Goal: Task Accomplishment & Management: Complete application form

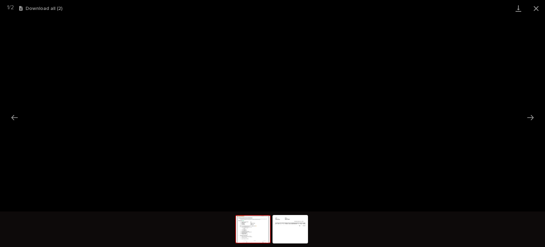
scroll to position [18, 0]
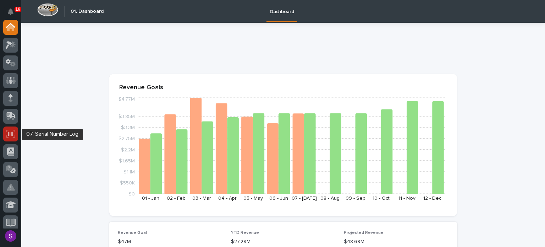
click at [12, 130] on icon at bounding box center [10, 134] width 9 height 8
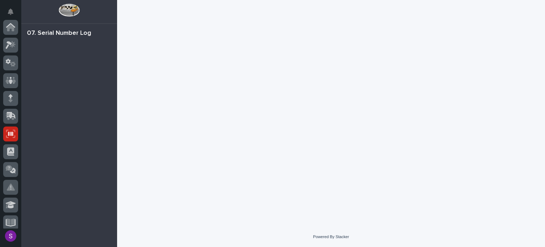
scroll to position [107, 0]
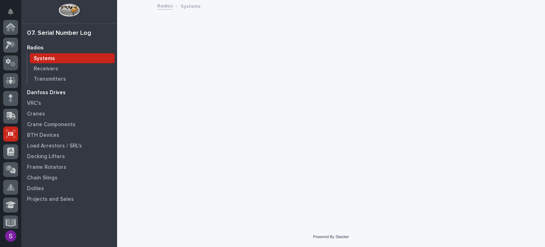
scroll to position [107, 0]
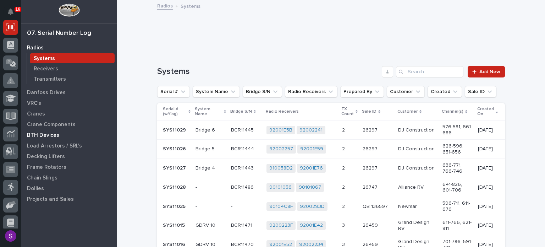
click at [53, 133] on p "BTH Devices" at bounding box center [43, 135] width 32 height 6
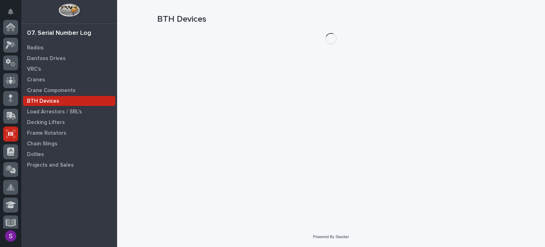
scroll to position [107, 0]
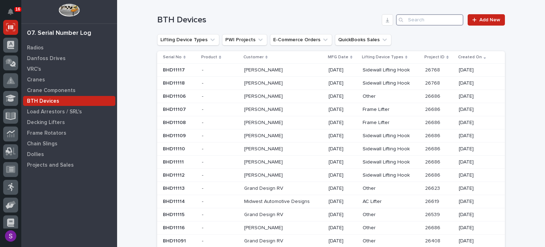
click at [420, 20] on input "Search" at bounding box center [429, 19] width 67 height 11
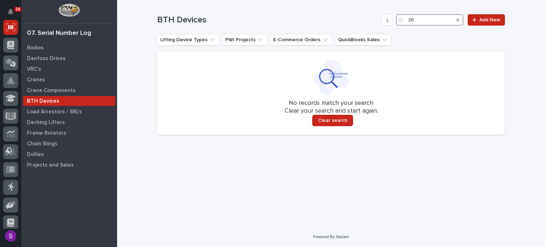
type input "2"
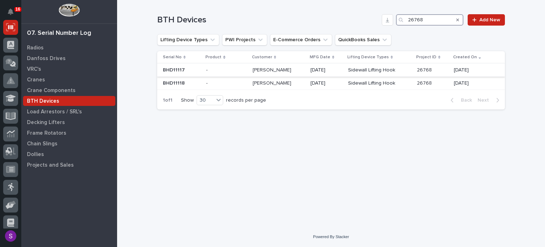
type input "26768"
click at [413, 68] on td "Sidewall Lifting Hook" at bounding box center [380, 70] width 69 height 13
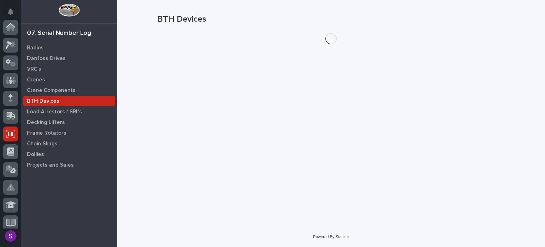
scroll to position [107, 0]
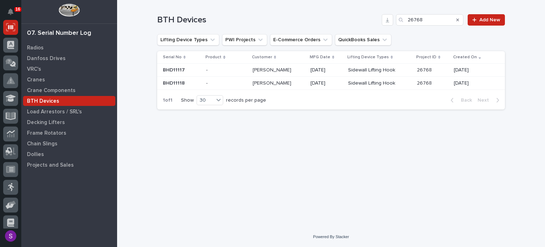
click at [406, 70] on p "Sidewall Lifting Hook" at bounding box center [379, 70] width 63 height 6
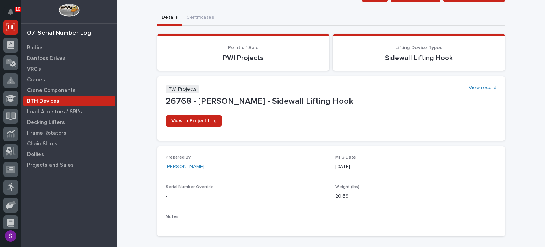
scroll to position [71, 0]
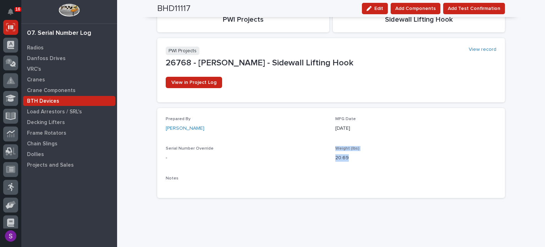
drag, startPoint x: 327, startPoint y: 156, endPoint x: 364, endPoint y: 159, distance: 37.1
click at [364, 159] on div "Prepared By Adam Yutzy MFG Date 08/22/2025 Serial Number Override - Weight (lbs…" at bounding box center [331, 152] width 331 height 73
click at [364, 160] on p "20.69" at bounding box center [416, 157] width 161 height 7
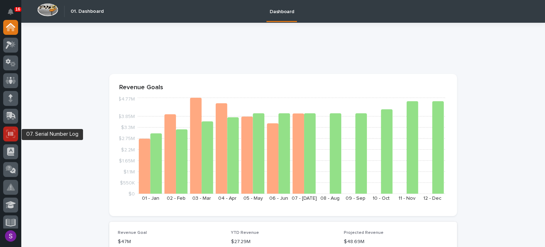
click at [7, 132] on icon at bounding box center [10, 134] width 9 height 8
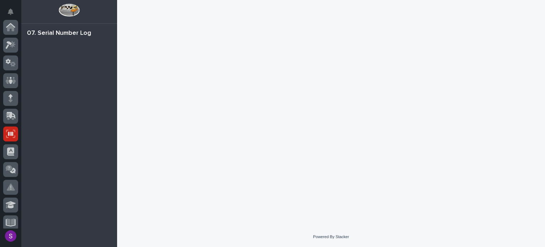
scroll to position [107, 0]
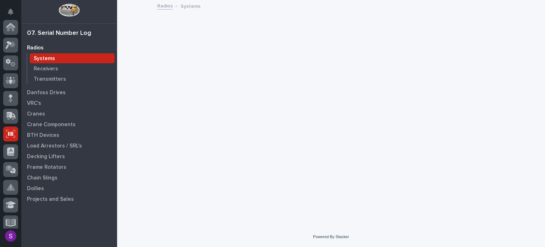
scroll to position [107, 0]
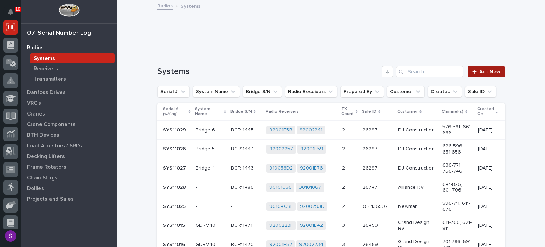
click at [494, 67] on link "Add New" at bounding box center [486, 71] width 37 height 11
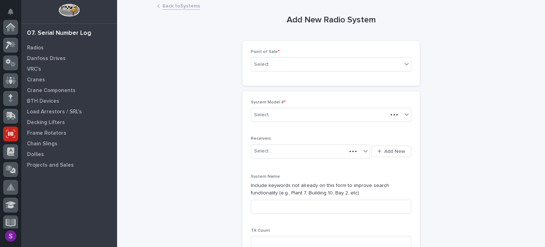
scroll to position [107, 0]
click at [290, 68] on div "Select..." at bounding box center [326, 65] width 151 height 12
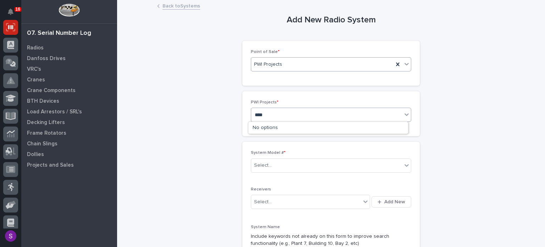
type input "*****"
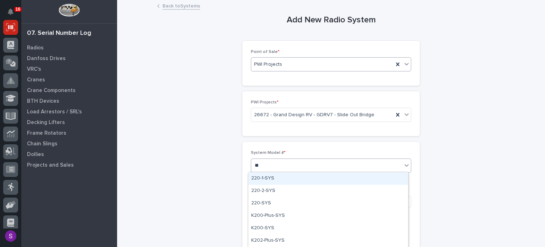
type input "***"
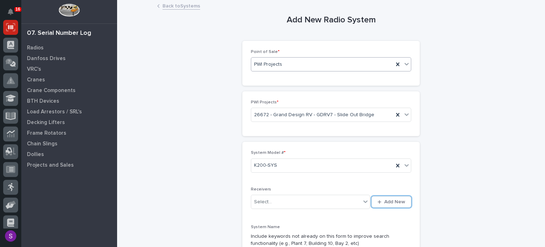
click at [372, 196] on button "Add New" at bounding box center [392, 201] width 40 height 11
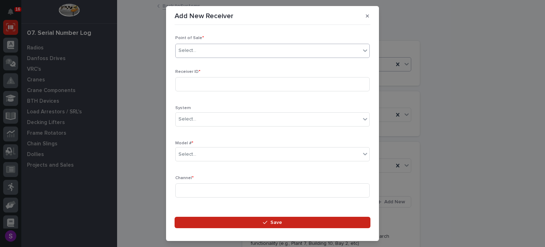
type input "*"
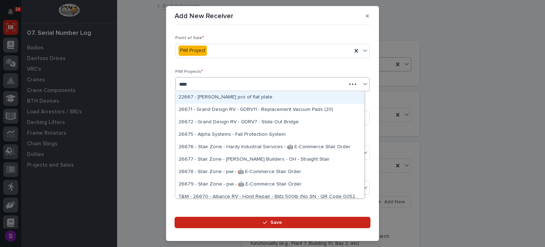
type input "*****"
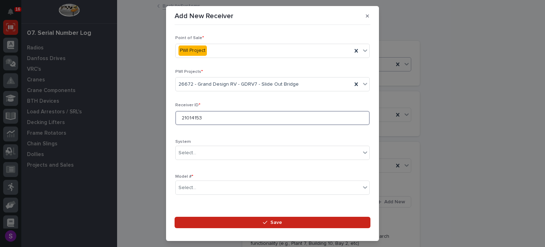
type input "21014153"
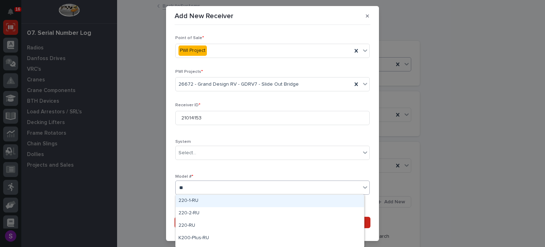
type input "***"
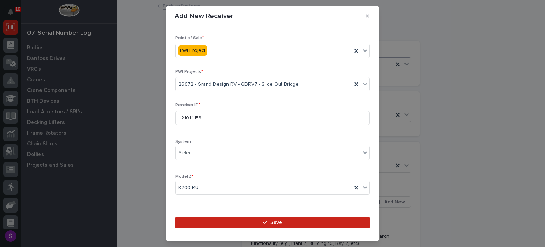
scroll to position [105, 0]
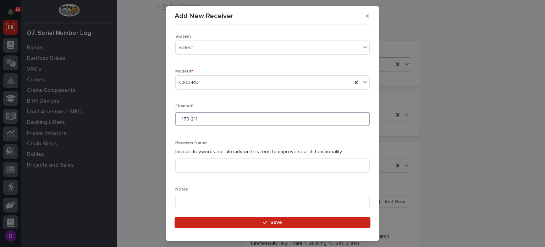
type input "179-211"
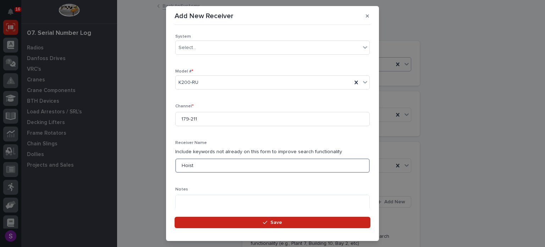
type input "Hoist"
type textarea "**********"
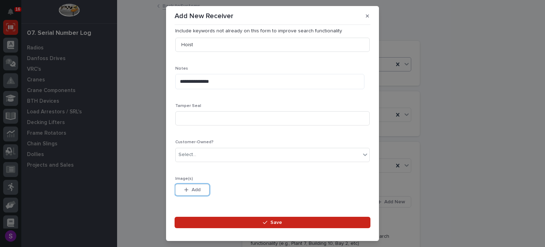
click at [175, 217] on button "Save" at bounding box center [273, 222] width 196 height 11
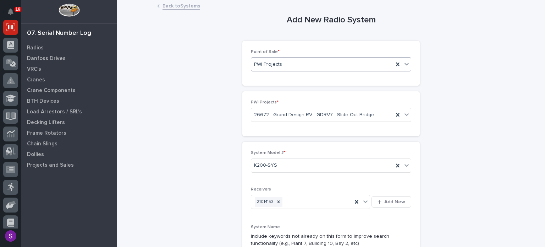
scroll to position [133, 0]
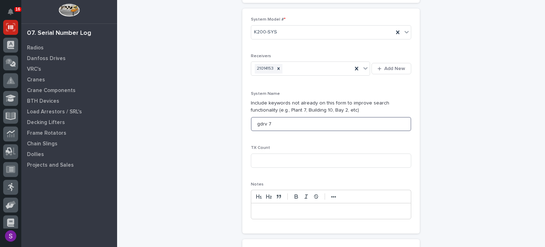
type input "gdrv 7"
type input "3"
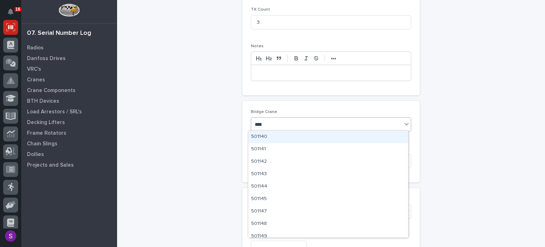
type input "*****"
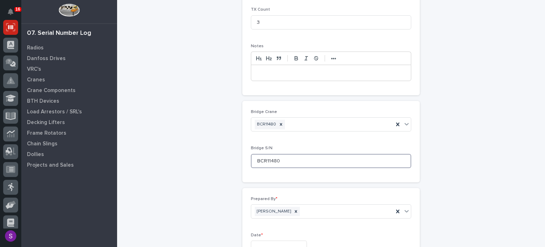
type input "BCR11480"
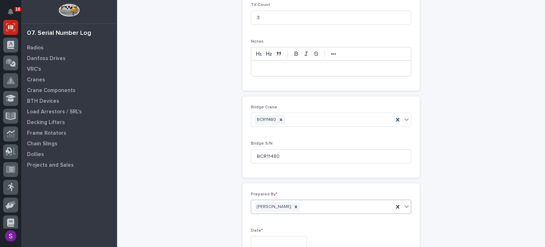
type input "**********"
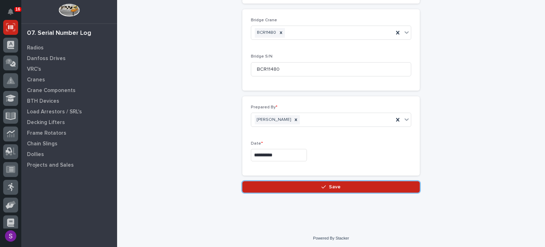
click at [243, 181] on button "Save" at bounding box center [332, 186] width 178 height 11
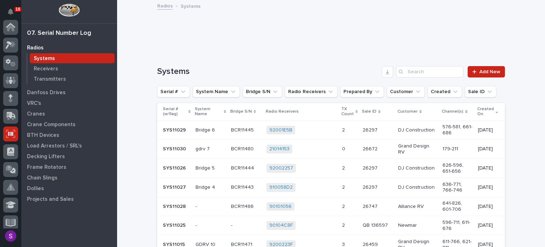
scroll to position [107, 0]
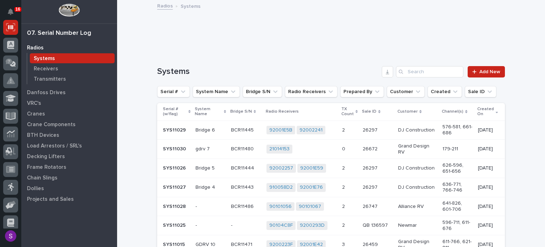
click at [324, 147] on div "21014153 + 0" at bounding box center [302, 149] width 70 height 9
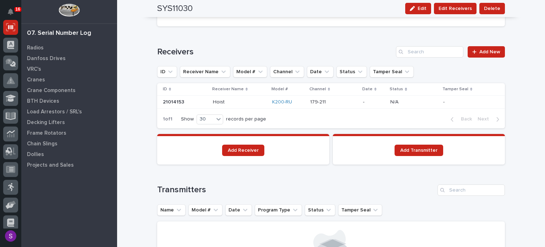
scroll to position [462, 0]
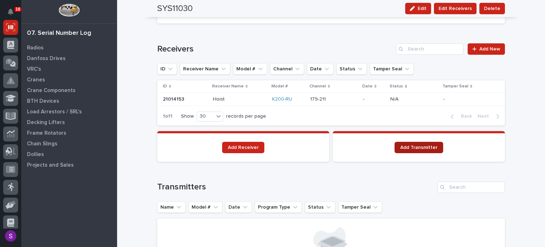
click at [426, 147] on span "Add Transmitter" at bounding box center [419, 147] width 37 height 5
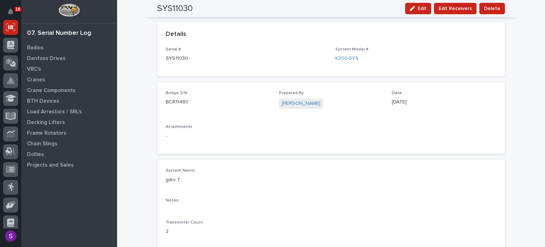
scroll to position [0, 0]
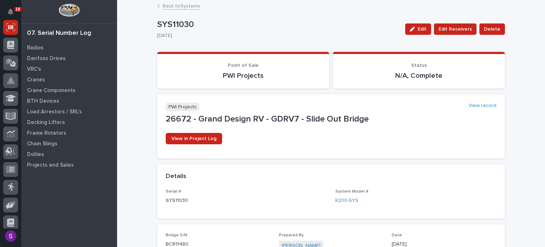
click at [187, 9] on link "Back to Systems" at bounding box center [182, 5] width 38 height 8
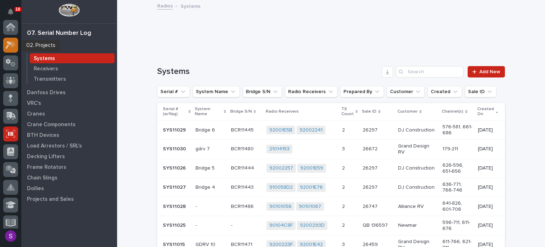
click at [12, 39] on div at bounding box center [10, 45] width 15 height 15
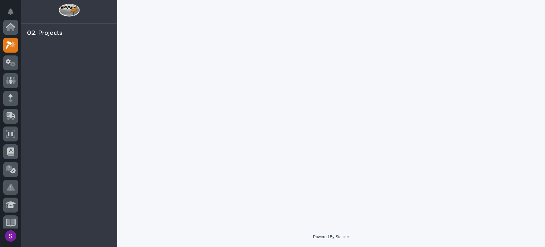
scroll to position [18, 0]
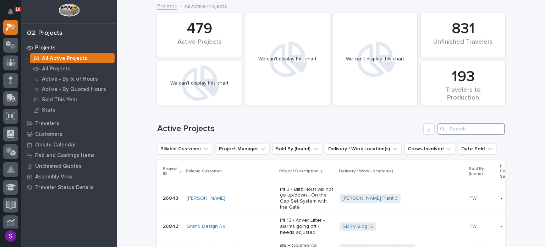
click at [462, 133] on input "Search" at bounding box center [471, 128] width 67 height 11
paste input "26629"
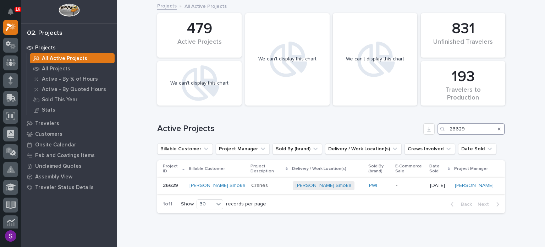
type input "26629"
click at [396, 183] on div "-" at bounding box center [410, 186] width 28 height 12
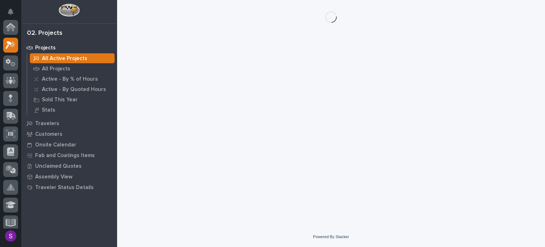
scroll to position [18, 0]
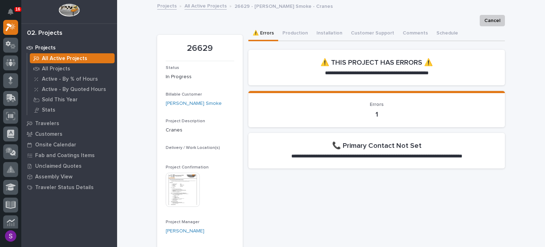
click at [174, 200] on img at bounding box center [183, 190] width 34 height 34
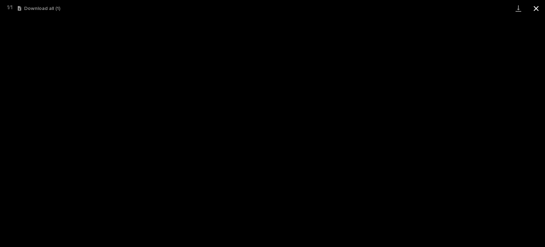
click at [538, 7] on button "Close gallery" at bounding box center [537, 8] width 18 height 17
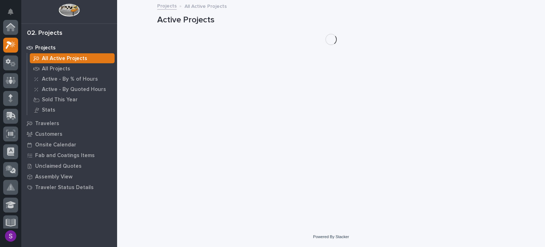
scroll to position [18, 0]
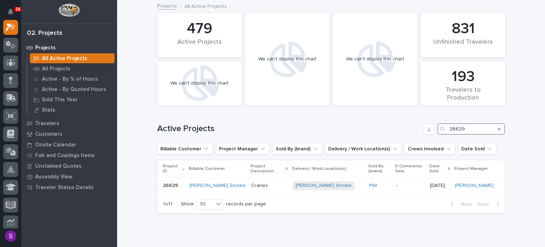
drag, startPoint x: 470, startPoint y: 130, endPoint x: 442, endPoint y: 136, distance: 28.3
click at [442, 136] on div "Active Projects 26629" at bounding box center [331, 126] width 348 height 34
paste input "511"
type input "26511"
click at [228, 182] on div "Blizzard Beer Systems" at bounding box center [216, 186] width 51 height 12
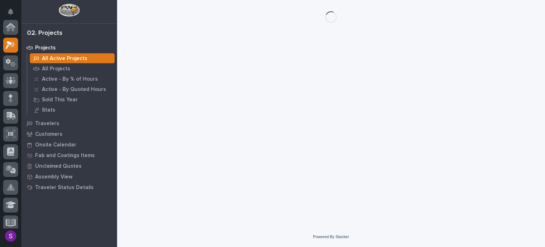
scroll to position [18, 0]
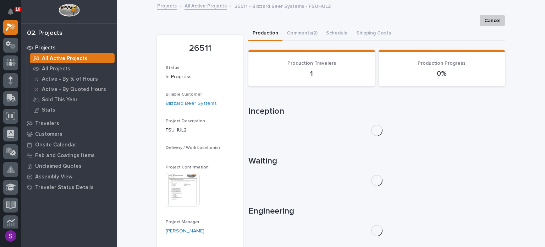
click at [182, 186] on img at bounding box center [183, 190] width 34 height 34
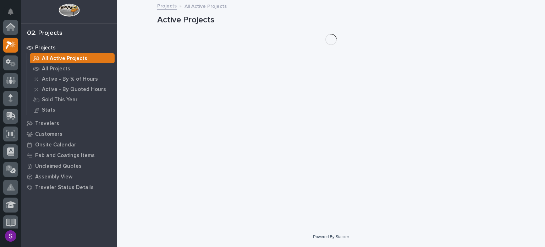
scroll to position [18, 0]
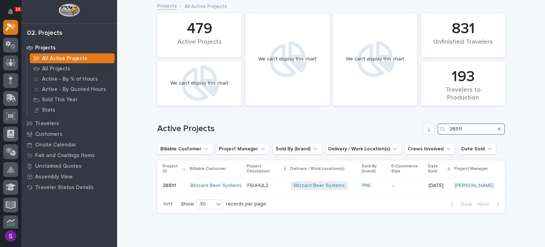
drag, startPoint x: 469, startPoint y: 129, endPoint x: 439, endPoint y: 131, distance: 30.3
click at [439, 131] on div "26511" at bounding box center [471, 128] width 67 height 11
paste input "5705"
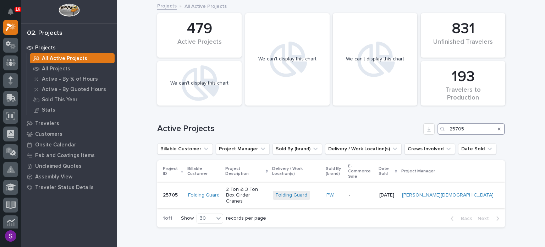
type input "25705"
click at [374, 192] on p "-" at bounding box center [361, 195] width 25 height 6
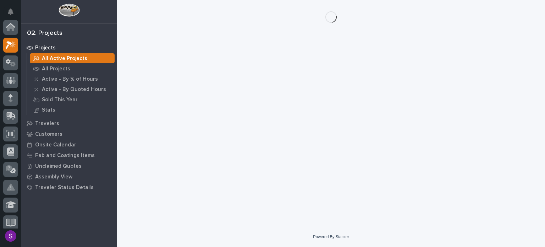
scroll to position [18, 0]
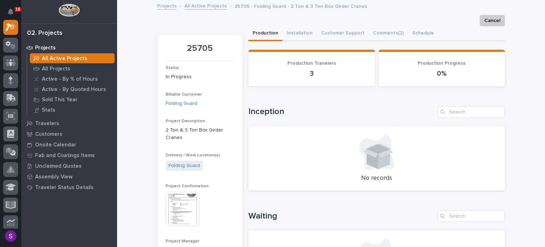
click at [183, 204] on img at bounding box center [183, 209] width 34 height 34
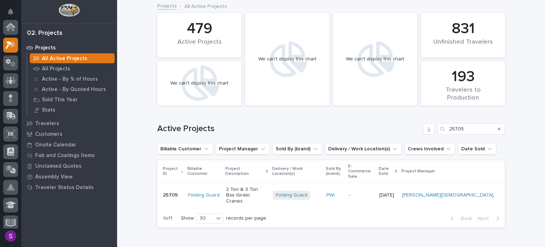
scroll to position [18, 0]
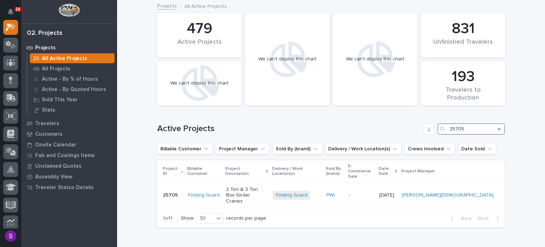
drag, startPoint x: 456, startPoint y: 132, endPoint x: 438, endPoint y: 130, distance: 18.2
click at [424, 132] on div "Active Projects 25705" at bounding box center [331, 128] width 348 height 11
paste input "487"
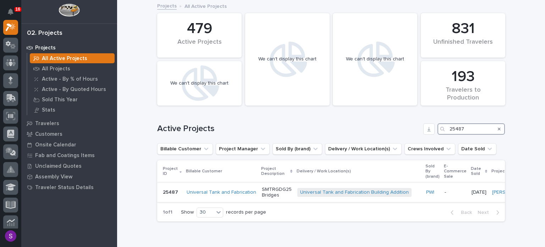
type input "25487"
click at [445, 193] on p "-" at bounding box center [455, 192] width 21 height 6
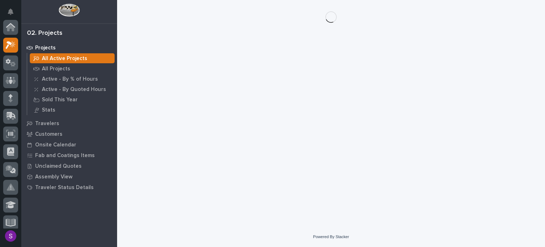
scroll to position [18, 0]
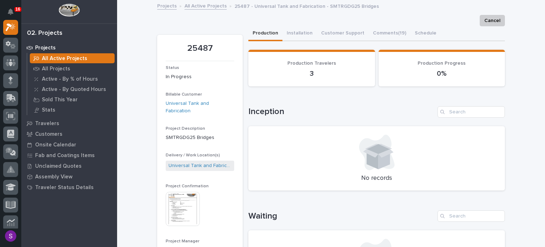
click at [183, 196] on img at bounding box center [183, 209] width 34 height 34
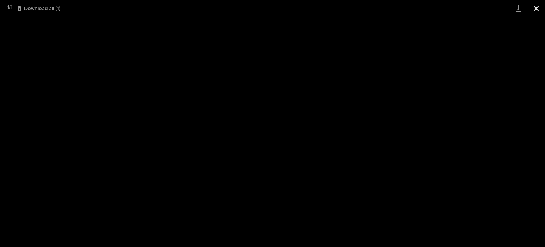
click at [539, 8] on button "Close gallery" at bounding box center [537, 8] width 18 height 17
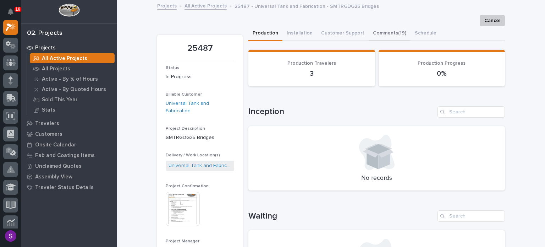
click at [380, 34] on button "Comments (19)" at bounding box center [390, 33] width 42 height 15
click at [390, 31] on button "Comments (19)" at bounding box center [390, 33] width 42 height 15
click at [389, 32] on button "Comments (19)" at bounding box center [390, 33] width 42 height 15
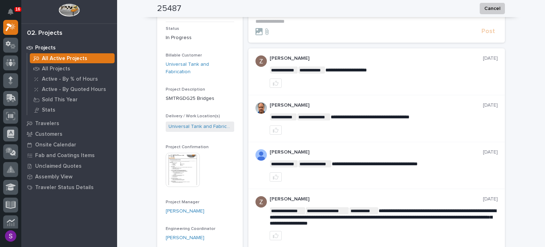
scroll to position [37, 0]
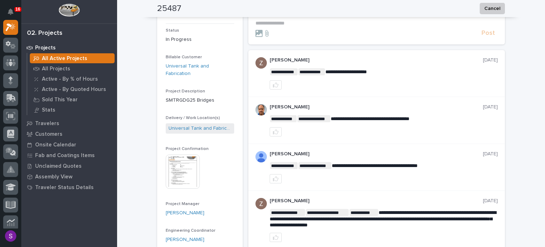
click at [182, 154] on img at bounding box center [183, 171] width 34 height 34
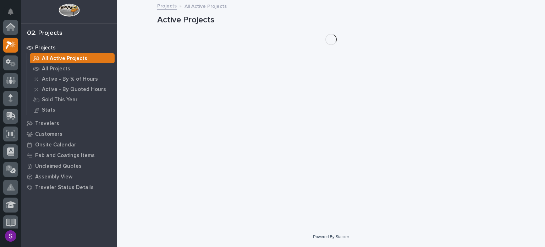
scroll to position [18, 0]
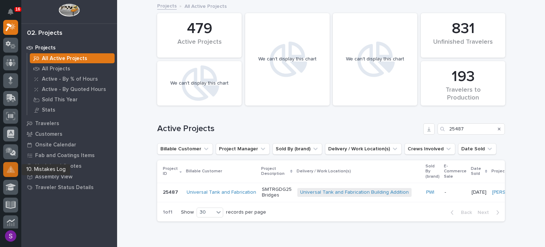
click at [10, 169] on icon at bounding box center [11, 168] width 8 height 7
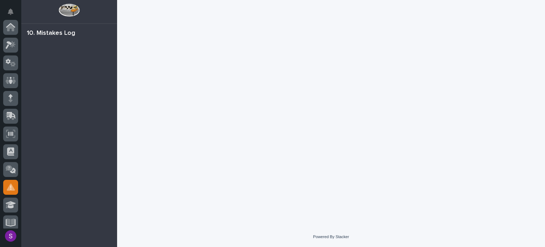
scroll to position [160, 0]
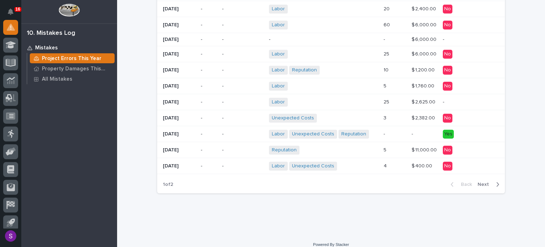
scroll to position [459, 0]
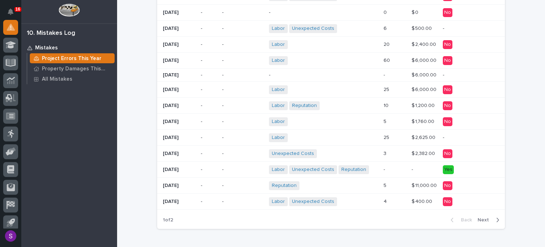
click at [358, 181] on div "Reputation + 0" at bounding box center [323, 185] width 109 height 9
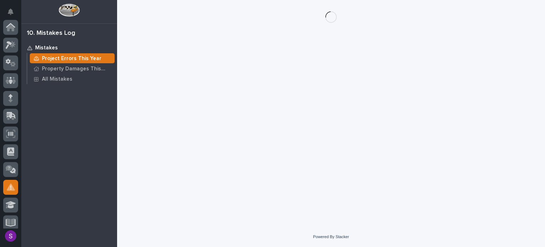
scroll to position [160, 0]
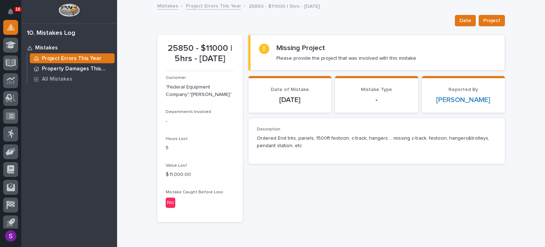
click at [71, 66] on p "Property Damages This Year" at bounding box center [77, 69] width 70 height 6
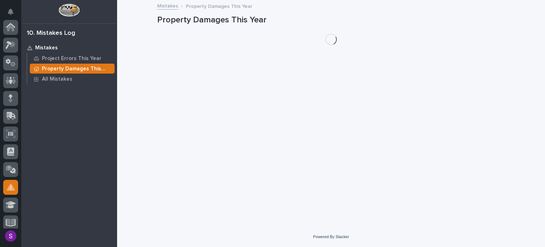
scroll to position [160, 0]
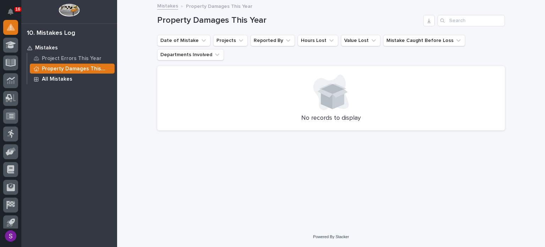
click at [76, 76] on div "All Mistakes" at bounding box center [72, 79] width 85 height 10
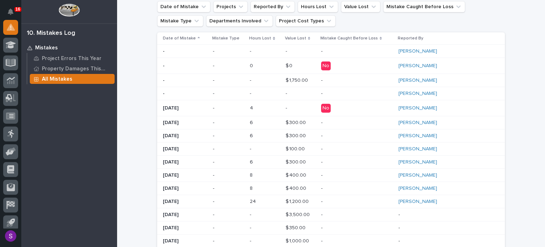
scroll to position [107, 0]
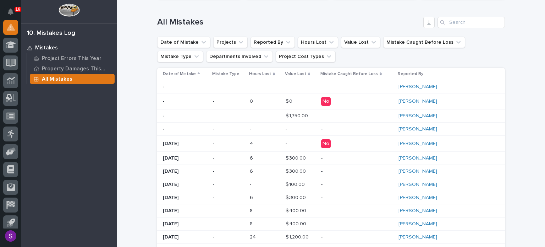
click at [388, 86] on p "-" at bounding box center [357, 87] width 72 height 6
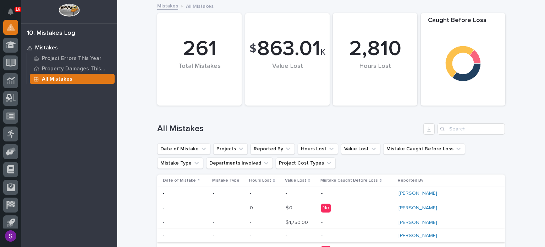
scroll to position [71, 0]
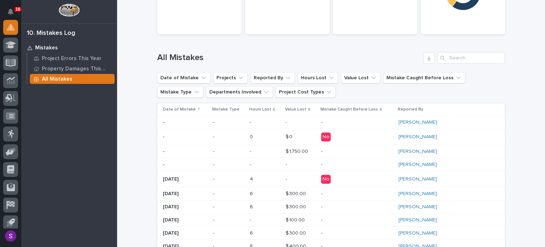
click at [390, 160] on div "-" at bounding box center [357, 163] width 72 height 7
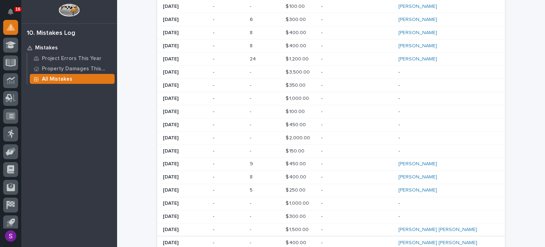
scroll to position [240, 0]
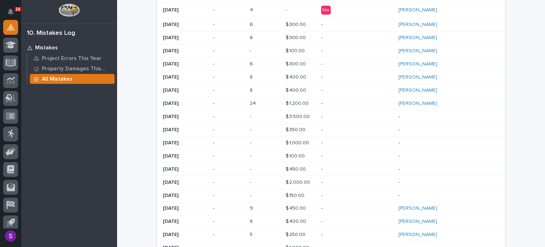
click at [347, 116] on p "-" at bounding box center [357, 117] width 72 height 6
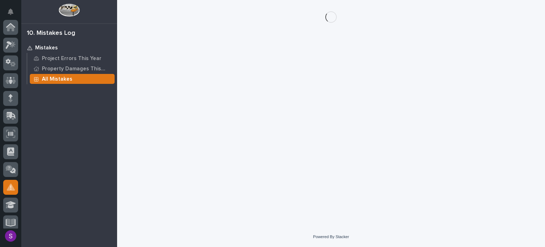
scroll to position [160, 0]
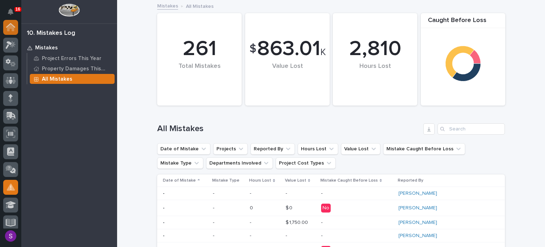
click at [6, 26] on icon at bounding box center [10, 25] width 9 height 5
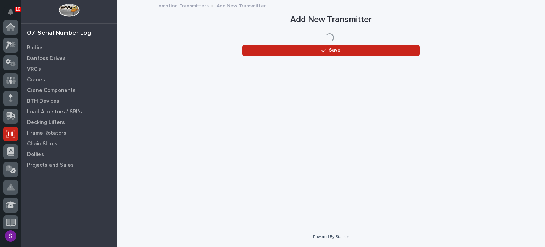
scroll to position [107, 0]
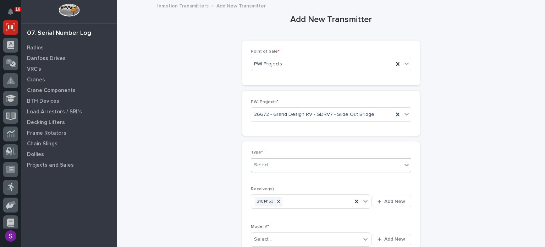
click at [280, 164] on div "Select..." at bounding box center [326, 165] width 151 height 12
type input "*"
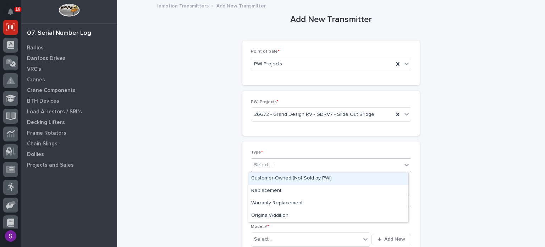
type input "**"
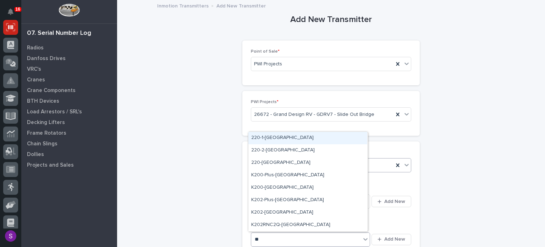
type input "***"
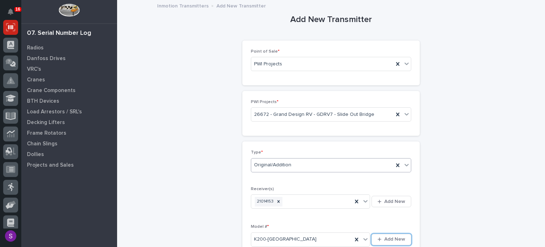
scroll to position [153, 0]
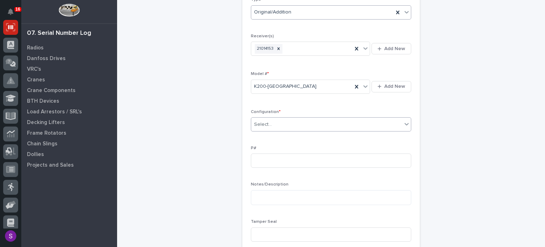
type input "*"
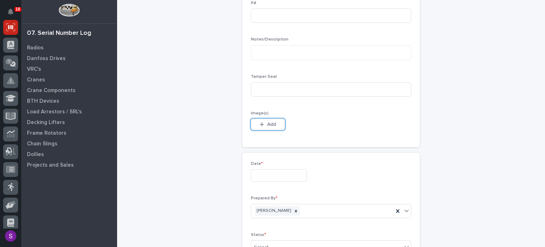
type input "**********"
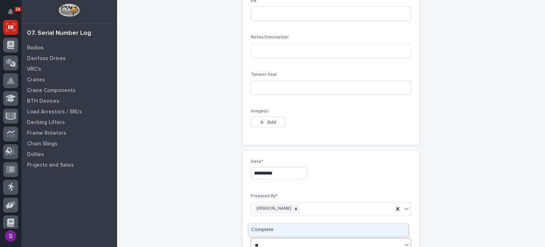
type input "***"
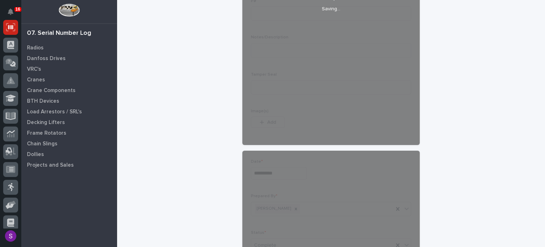
scroll to position [391, 0]
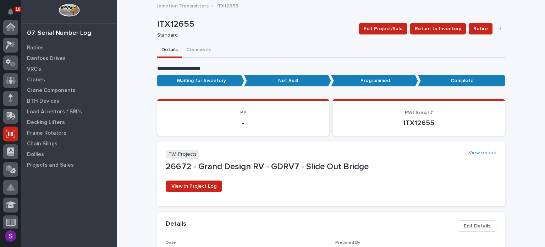
scroll to position [107, 0]
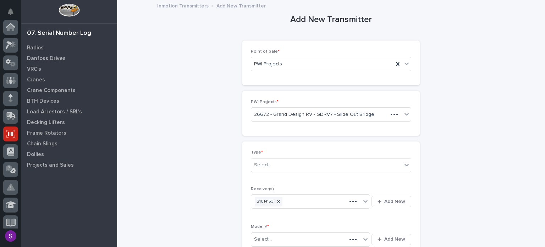
scroll to position [107, 0]
click at [320, 162] on div "Select..." at bounding box center [326, 165] width 151 height 12
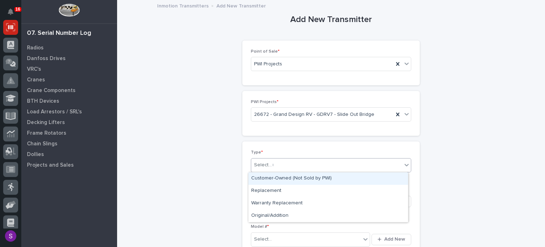
type input "**"
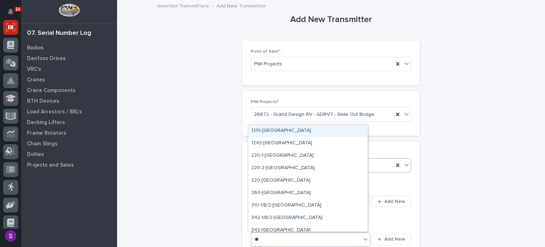
type input "***"
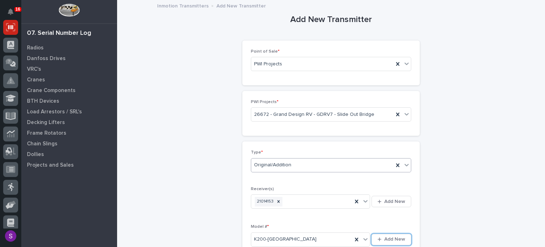
scroll to position [153, 0]
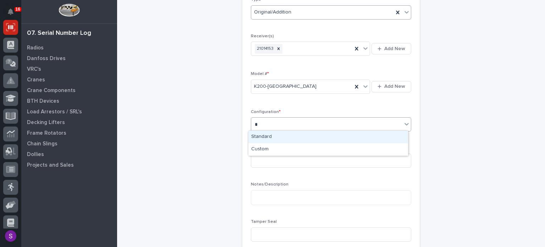
type input "*"
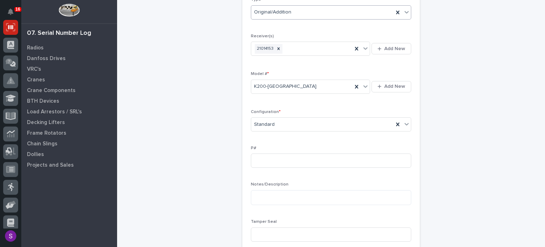
scroll to position [298, 0]
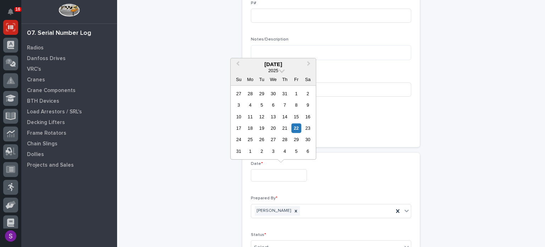
type input "**********"
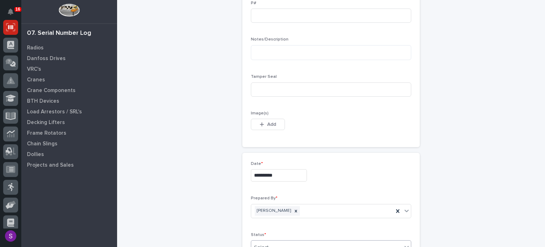
scroll to position [300, 0]
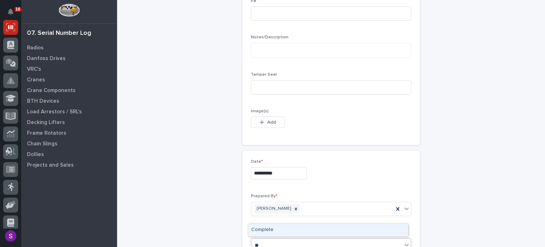
type input "***"
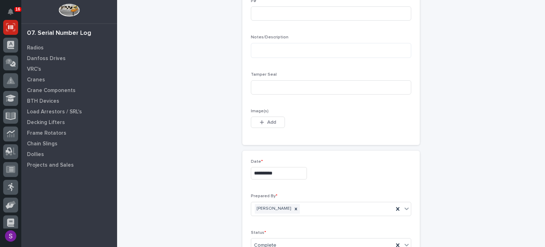
scroll to position [391, 0]
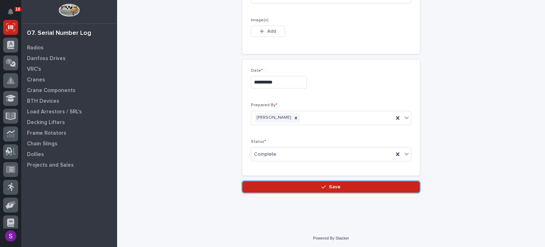
click at [243, 181] on button "Save" at bounding box center [332, 186] width 178 height 11
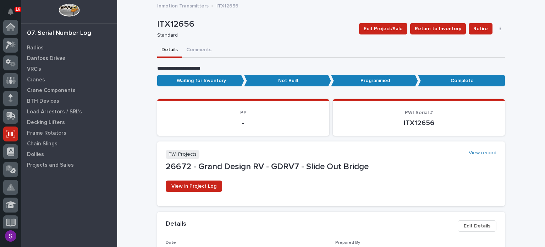
scroll to position [107, 0]
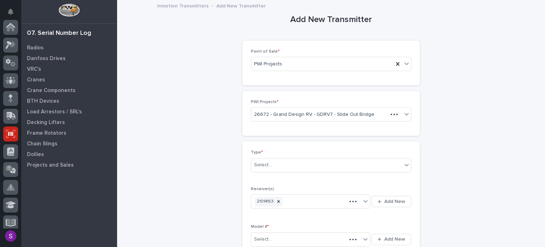
scroll to position [107, 0]
click at [293, 167] on div "Select..." at bounding box center [326, 165] width 151 height 12
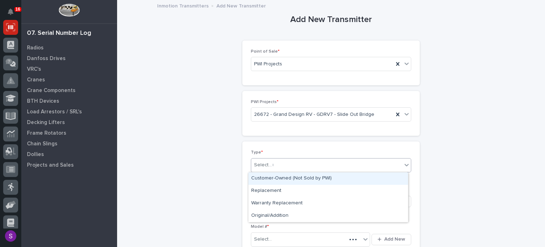
type input "**"
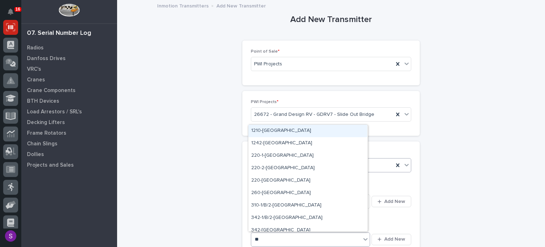
type input "***"
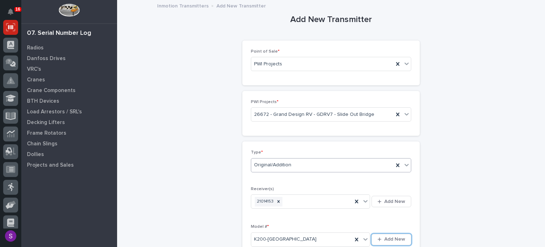
scroll to position [153, 0]
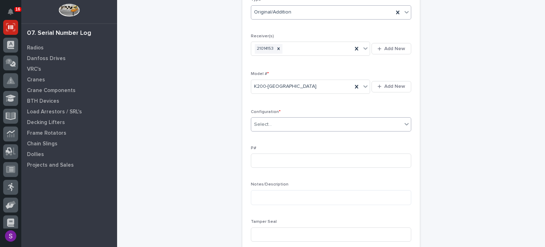
type input "*"
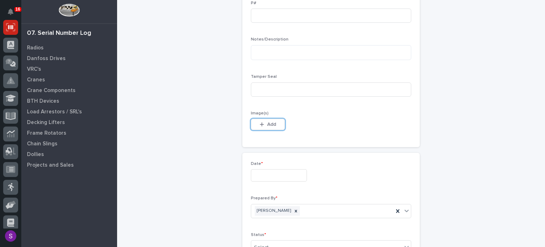
click at [251, 119] on button "Add" at bounding box center [268, 124] width 34 height 11
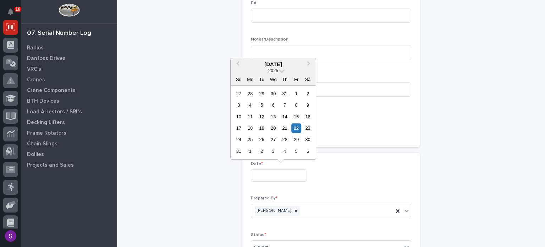
type input "**********"
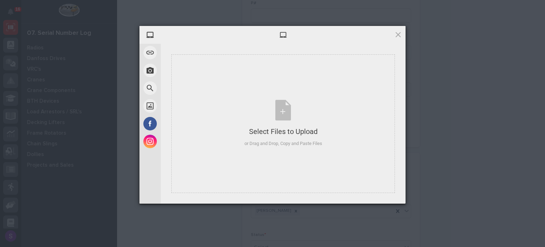
click at [396, 30] on div at bounding box center [283, 35] width 245 height 18
click at [399, 35] on span at bounding box center [399, 35] width 8 height 8
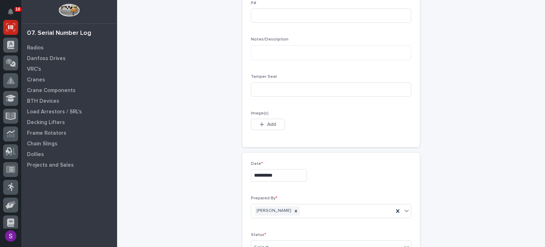
scroll to position [369, 0]
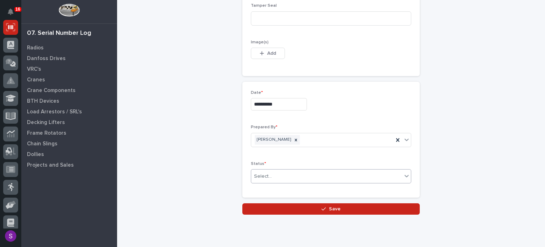
click at [280, 172] on div "Select..." at bounding box center [326, 176] width 151 height 12
type input "***"
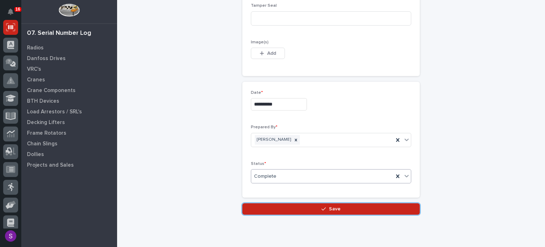
click at [243, 203] on button "Save" at bounding box center [332, 208] width 178 height 11
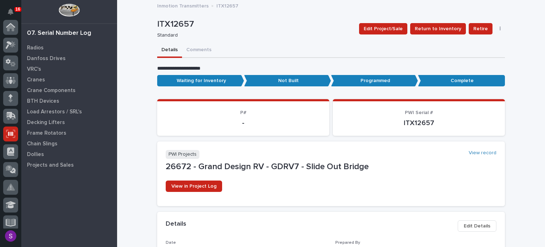
scroll to position [107, 0]
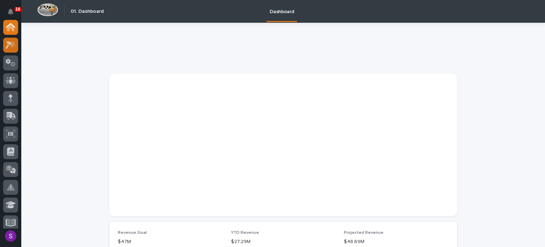
click at [13, 46] on icon at bounding box center [13, 43] width 6 height 7
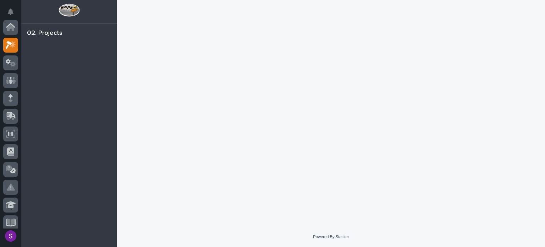
scroll to position [18, 0]
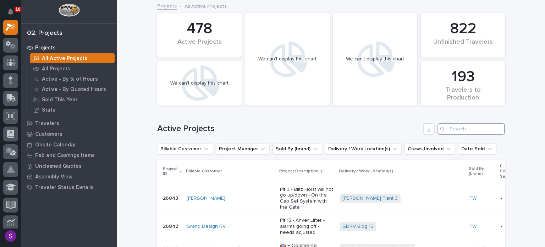
click at [457, 126] on input "Search" at bounding box center [471, 128] width 67 height 11
paste input "25487"
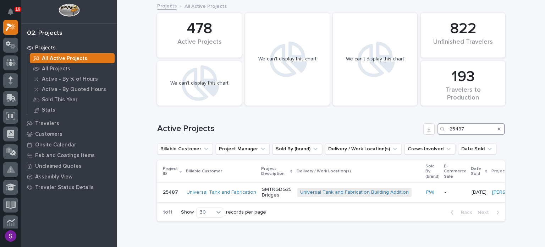
type input "25487"
click at [445, 191] on p "-" at bounding box center [455, 192] width 21 height 6
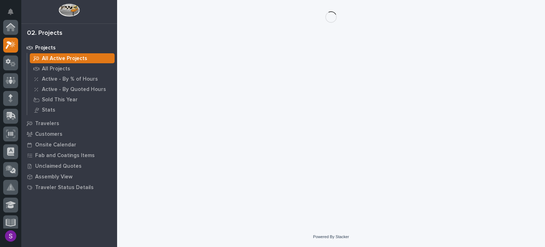
scroll to position [18, 0]
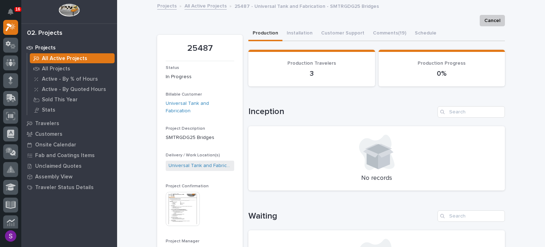
click at [188, 202] on img at bounding box center [183, 209] width 34 height 34
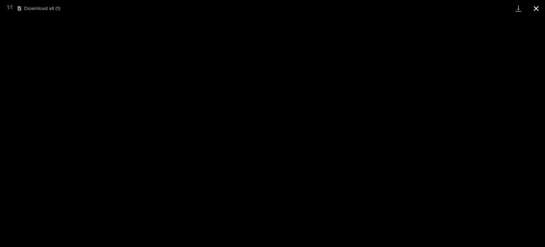
click at [540, 5] on button "Close gallery" at bounding box center [537, 8] width 18 height 17
